Goal: Task Accomplishment & Management: Complete application form

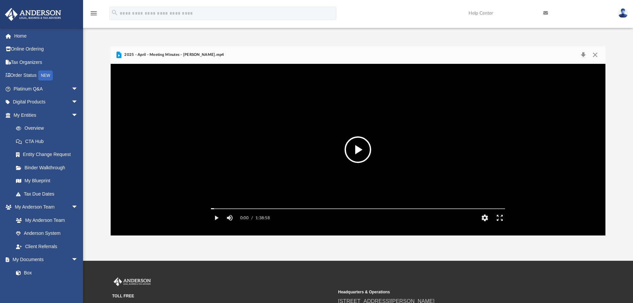
scroll to position [146, 490]
click at [71, 86] on span "arrow_drop_down" at bounding box center [77, 89] width 13 height 14
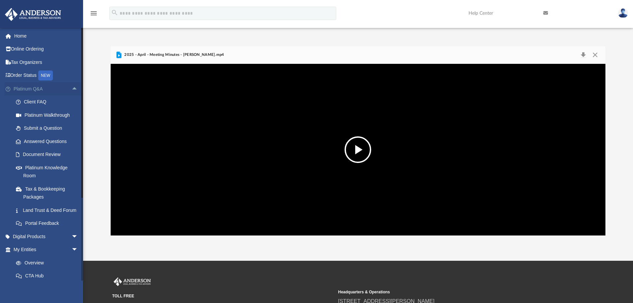
click at [73, 90] on span "arrow_drop_up" at bounding box center [77, 89] width 13 height 14
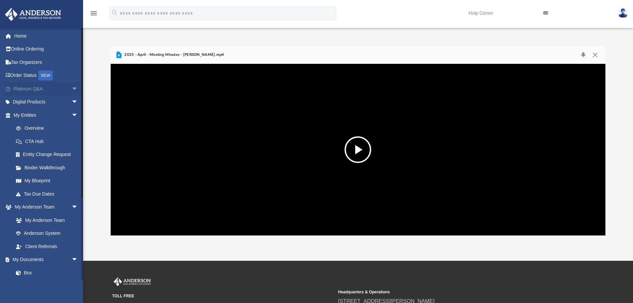
click at [72, 88] on span "arrow_drop_down" at bounding box center [77, 89] width 13 height 14
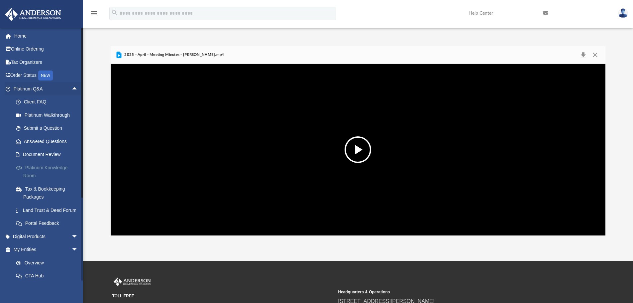
click at [49, 167] on link "Platinum Knowledge Room" at bounding box center [48, 171] width 79 height 21
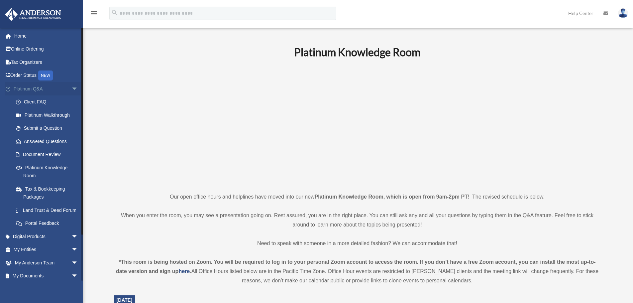
click at [73, 91] on span "arrow_drop_down" at bounding box center [77, 89] width 13 height 14
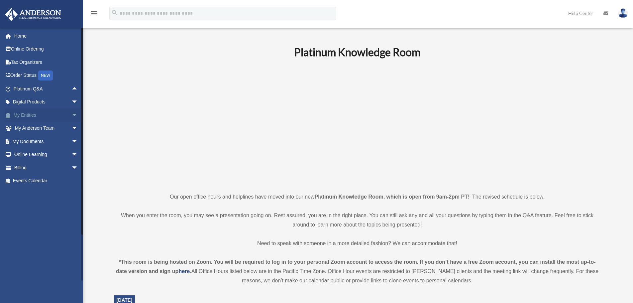
click at [71, 114] on span "arrow_drop_down" at bounding box center [77, 115] width 13 height 14
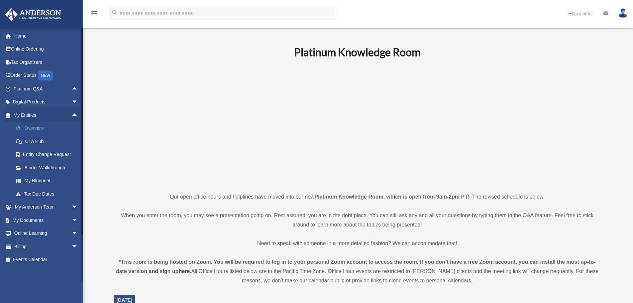
click at [31, 134] on link "Overview" at bounding box center [48, 128] width 79 height 13
click at [33, 130] on link "Overview" at bounding box center [48, 128] width 79 height 13
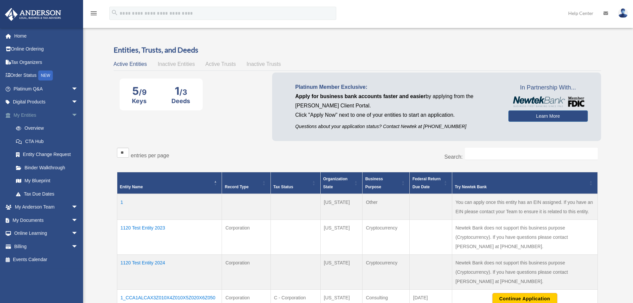
click at [72, 112] on span "arrow_drop_down" at bounding box center [77, 115] width 13 height 14
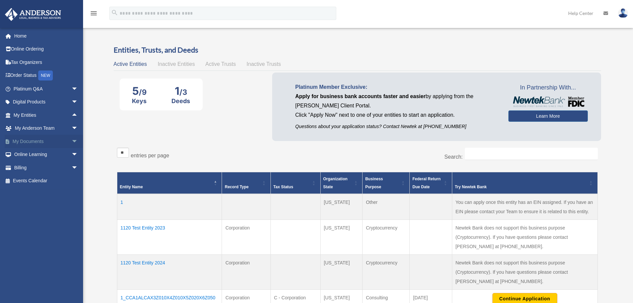
click at [71, 139] on span "arrow_drop_down" at bounding box center [77, 142] width 13 height 14
click at [48, 163] on link "Meeting Minutes" at bounding box center [48, 167] width 79 height 13
click at [53, 166] on link "Meeting Minutes" at bounding box center [48, 167] width 79 height 13
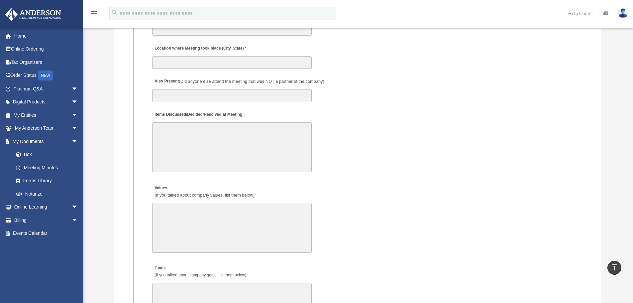
scroll to position [1196, 0]
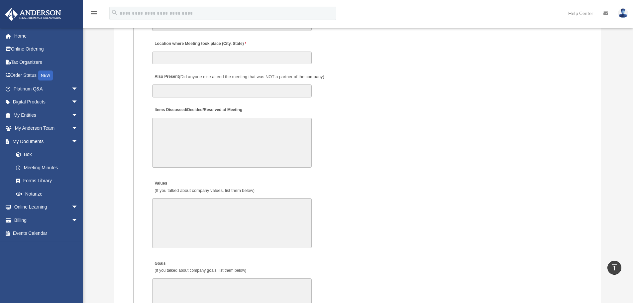
click at [212, 131] on textarea "Items Discussed/Decided/Resolved at Meeting" at bounding box center [232, 143] width 160 height 50
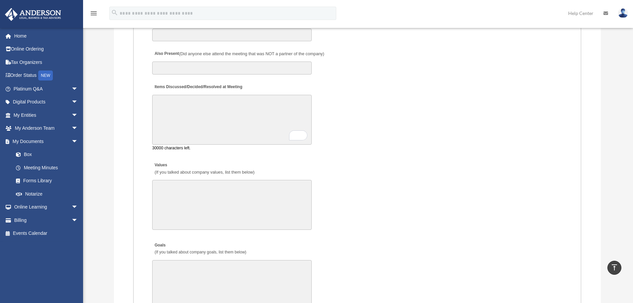
scroll to position [1230, 0]
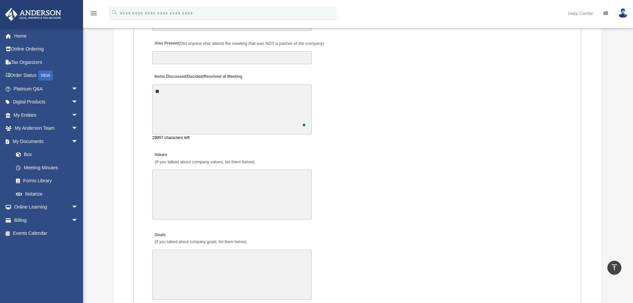
type textarea "*"
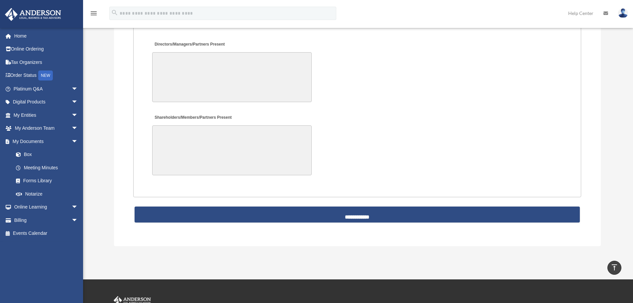
scroll to position [1462, 0]
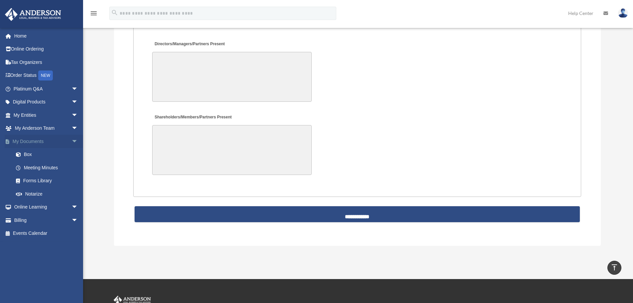
click at [71, 141] on span "arrow_drop_down" at bounding box center [77, 142] width 13 height 14
click at [71, 168] on span "arrow_drop_down" at bounding box center [77, 168] width 13 height 14
click at [71, 168] on span "arrow_drop_up" at bounding box center [77, 168] width 13 height 14
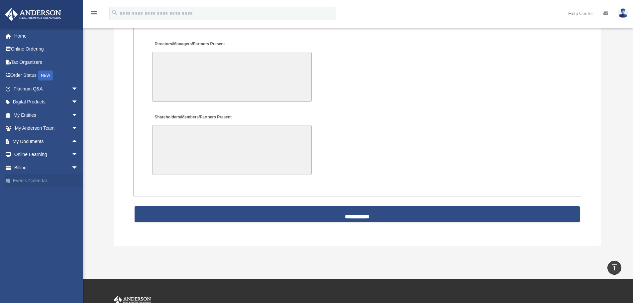
click at [44, 182] on link "Events Calendar" at bounding box center [46, 180] width 83 height 13
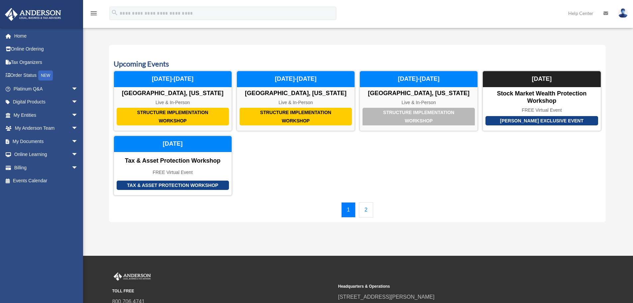
click at [361, 206] on link "2" at bounding box center [366, 209] width 14 height 15
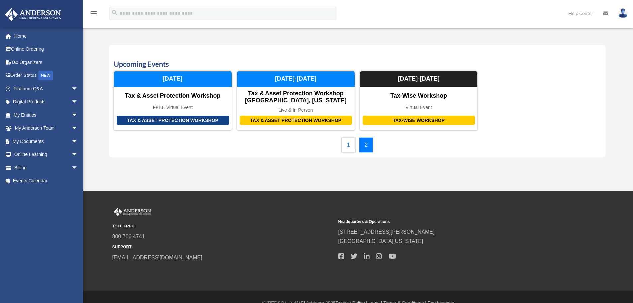
click at [345, 144] on link "1" at bounding box center [348, 144] width 14 height 15
